Goal: Find specific page/section: Find specific page/section

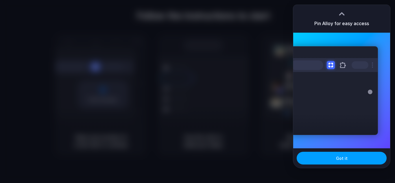
click at [333, 156] on button "Got it" at bounding box center [342, 158] width 90 height 13
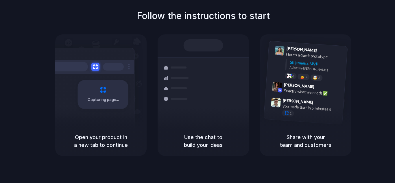
click at [96, 93] on div "Capturing page" at bounding box center [103, 94] width 51 height 29
click at [173, 110] on div "Shipments" at bounding box center [172, 98] width 42 height 81
